Goal: Task Accomplishment & Management: Manage account settings

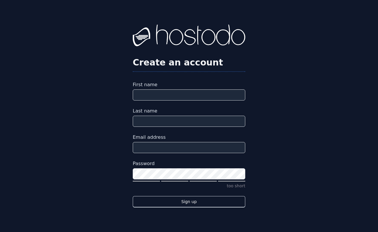
click at [116, 200] on div "Create an account First name Last name Email address Password too short Sign up" at bounding box center [189, 116] width 378 height 232
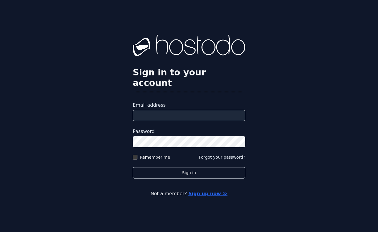
type input "**********"
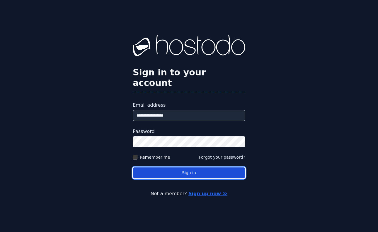
click at [188, 168] on button "Sign in" at bounding box center [189, 172] width 112 height 11
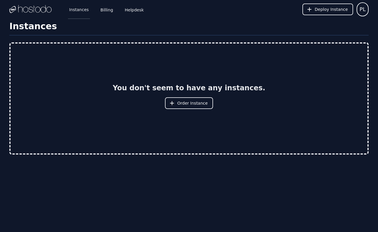
click at [68, 13] on link "Instances" at bounding box center [79, 9] width 22 height 19
click at [363, 5] on span "PL" at bounding box center [362, 9] width 6 height 8
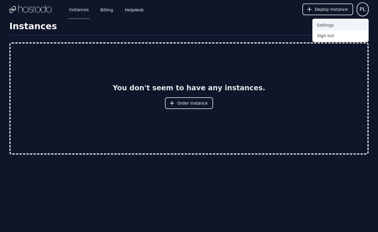
click at [321, 22] on button "Settings" at bounding box center [340, 25] width 56 height 11
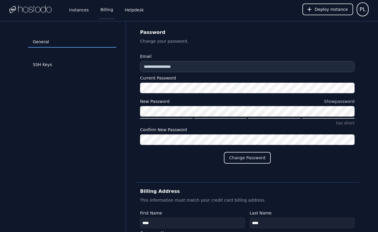
click at [99, 13] on link "Billing" at bounding box center [106, 9] width 15 height 19
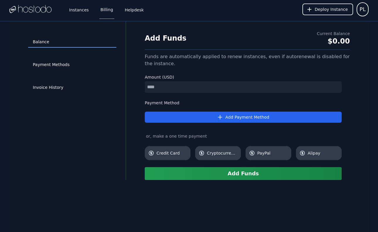
click at [37, 13] on img at bounding box center [30, 9] width 42 height 9
click at [33, 9] on img at bounding box center [30, 9] width 42 height 9
click at [363, 10] on span "PL" at bounding box center [362, 9] width 6 height 8
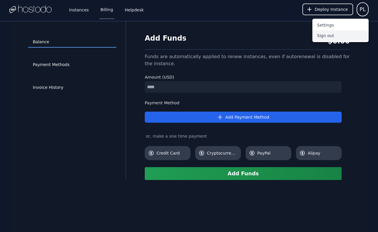
click at [330, 36] on button "Sign out" at bounding box center [340, 35] width 56 height 11
